Goal: Transaction & Acquisition: Purchase product/service

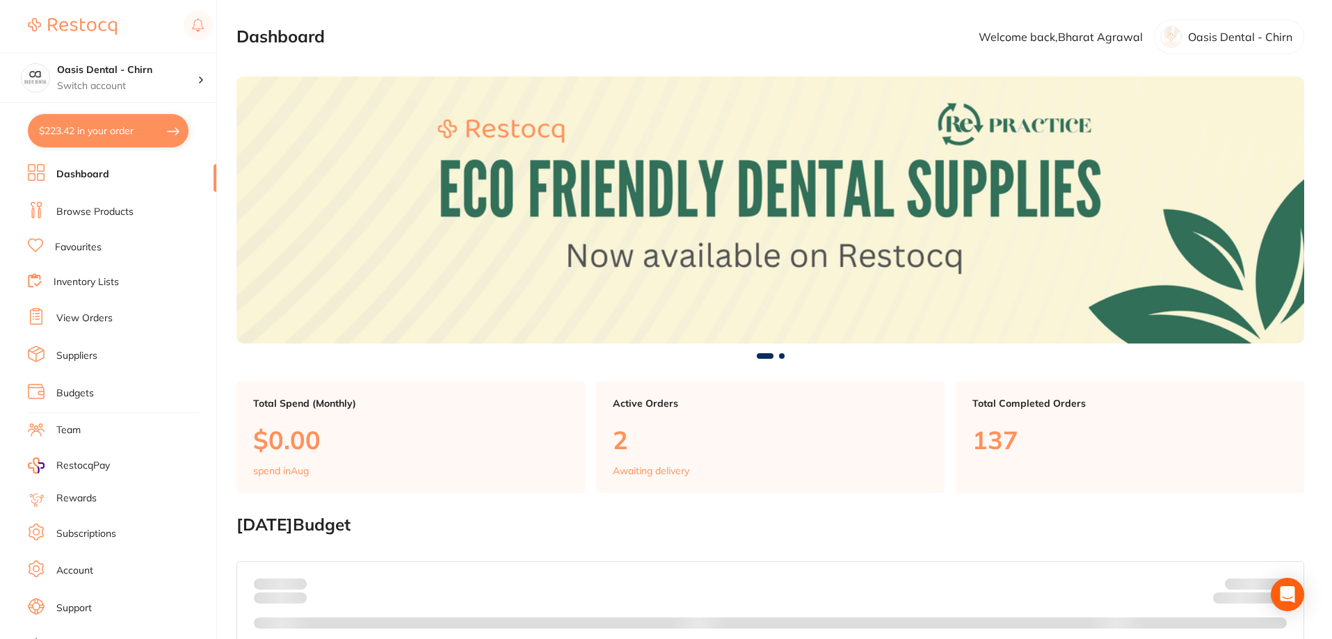
click at [115, 209] on link "Browse Products" at bounding box center [94, 212] width 77 height 14
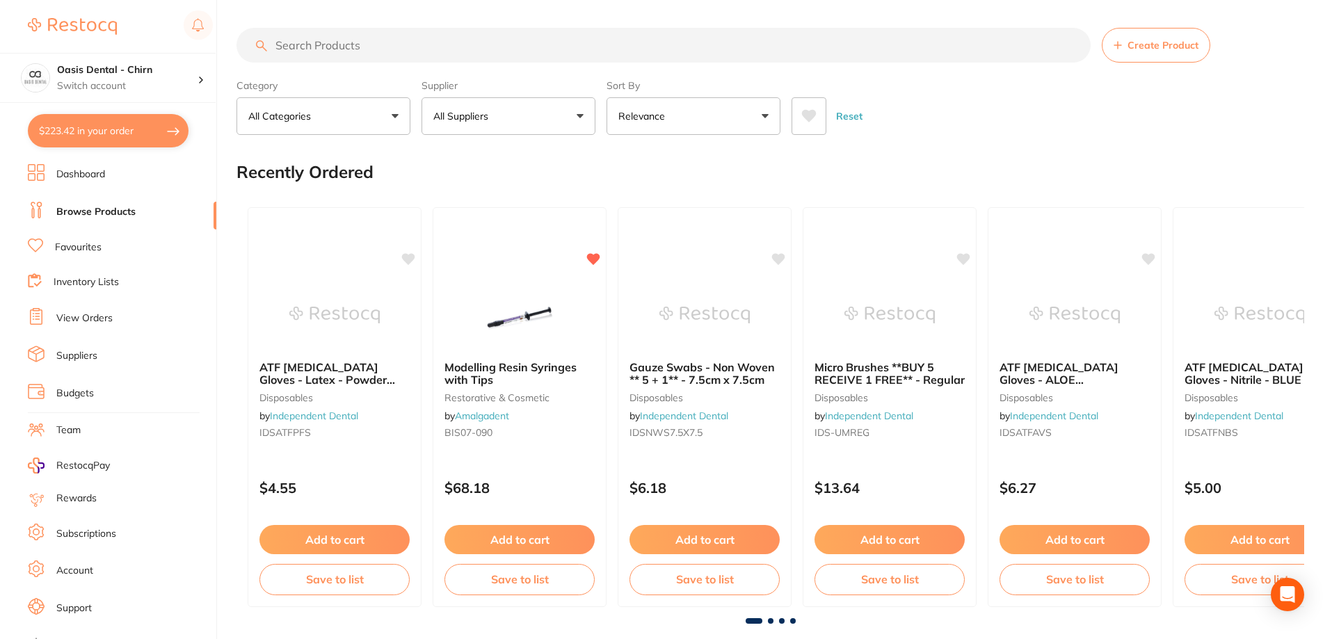
click at [340, 48] on input "search" at bounding box center [663, 45] width 854 height 35
paste input "IDS016-3320"
type input "IDS016-3320"
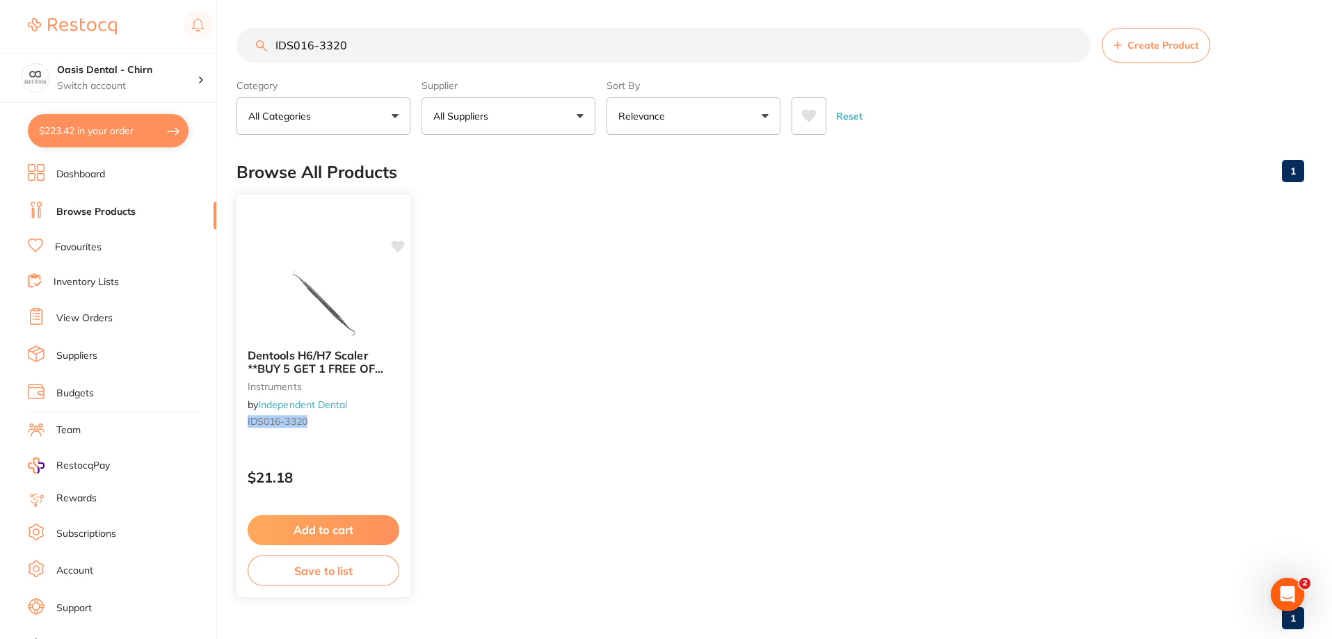
click at [352, 293] on img at bounding box center [322, 303] width 91 height 70
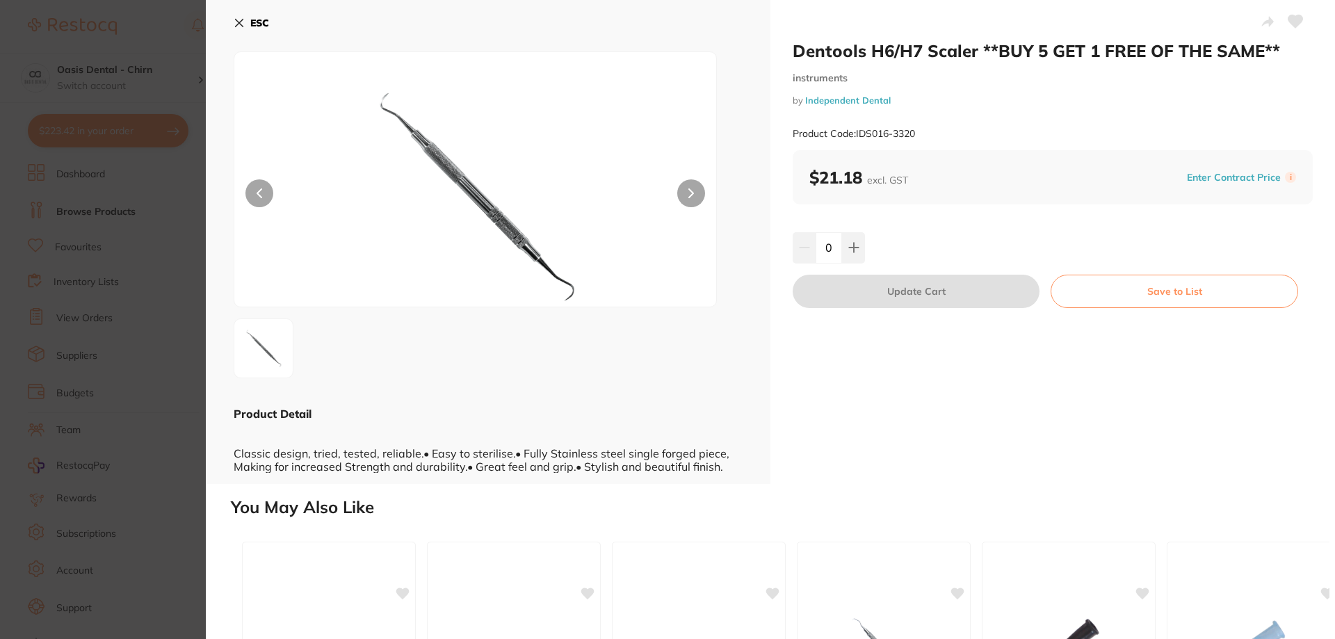
click at [1291, 20] on icon at bounding box center [1296, 21] width 15 height 13
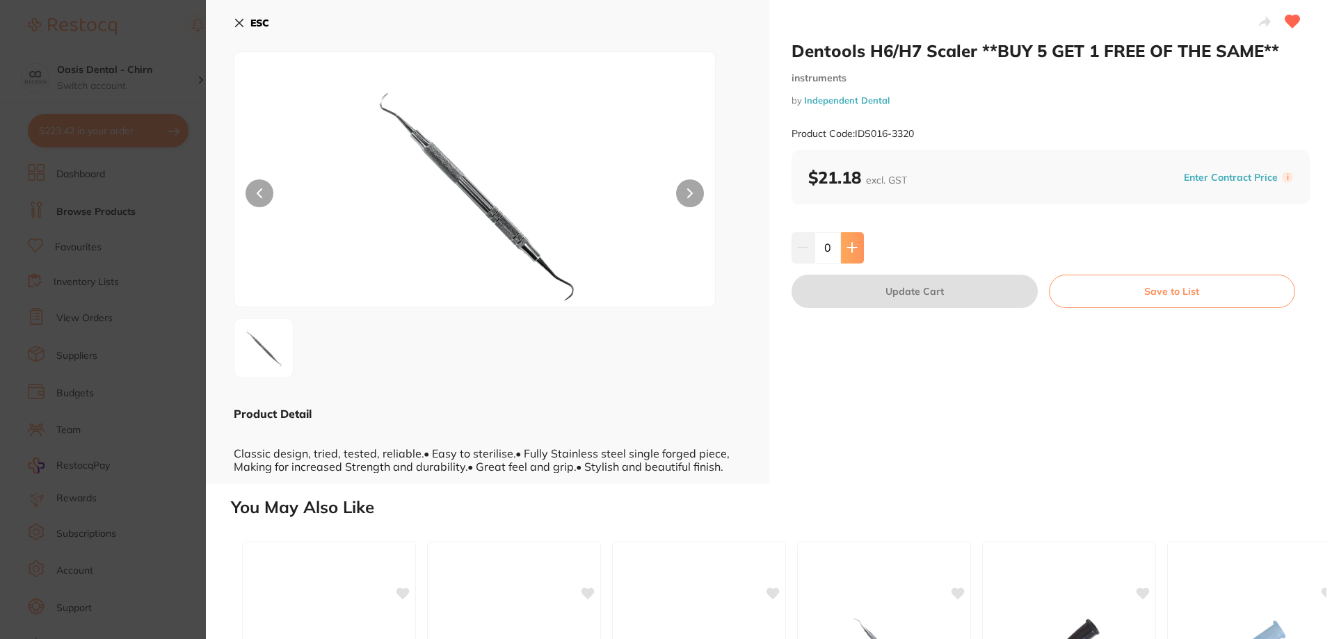
click at [856, 250] on button at bounding box center [852, 247] width 23 height 31
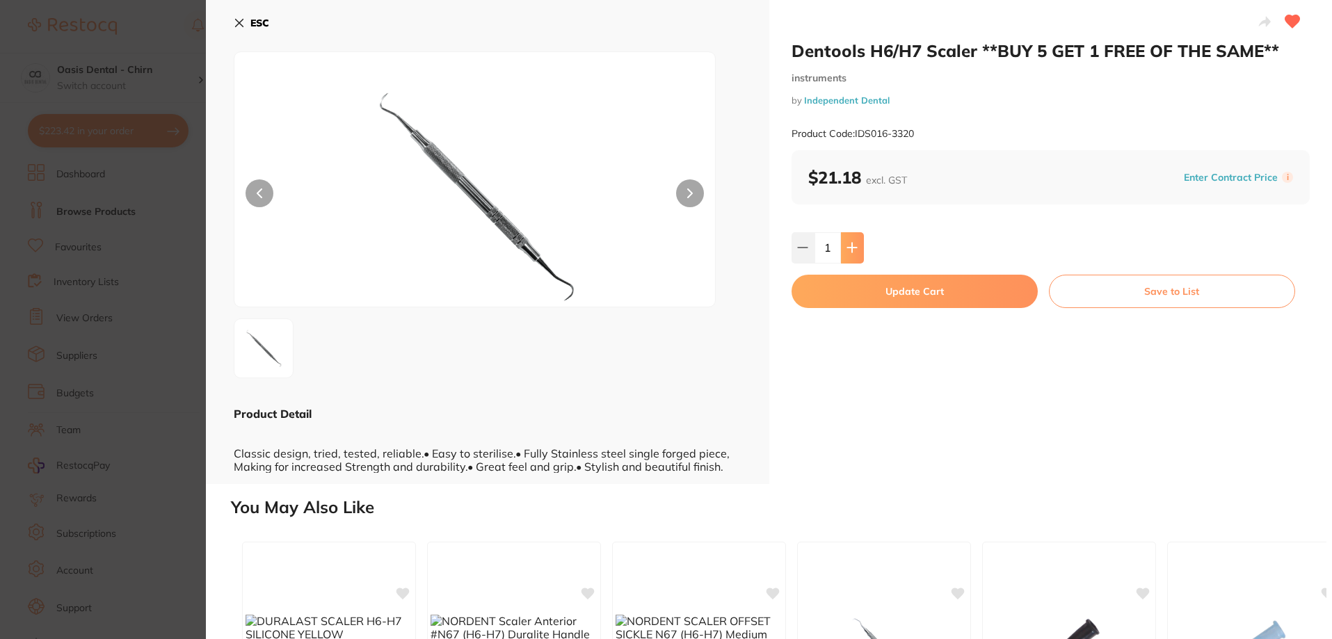
click at [856, 250] on button at bounding box center [852, 247] width 23 height 31
click at [856, 250] on button at bounding box center [853, 247] width 23 height 31
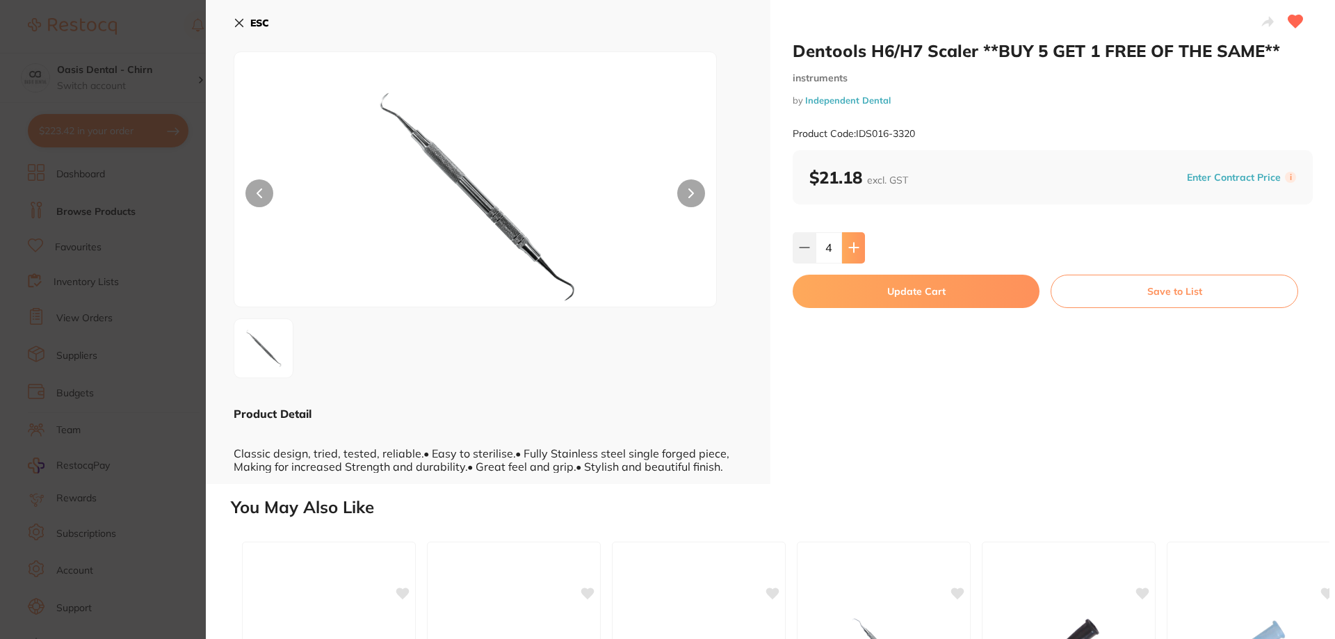
click at [856, 250] on icon at bounding box center [853, 247] width 11 height 11
type input "5"
click at [914, 294] on button "Update Cart" at bounding box center [914, 291] width 246 height 33
